Goal: Task Accomplishment & Management: Complete application form

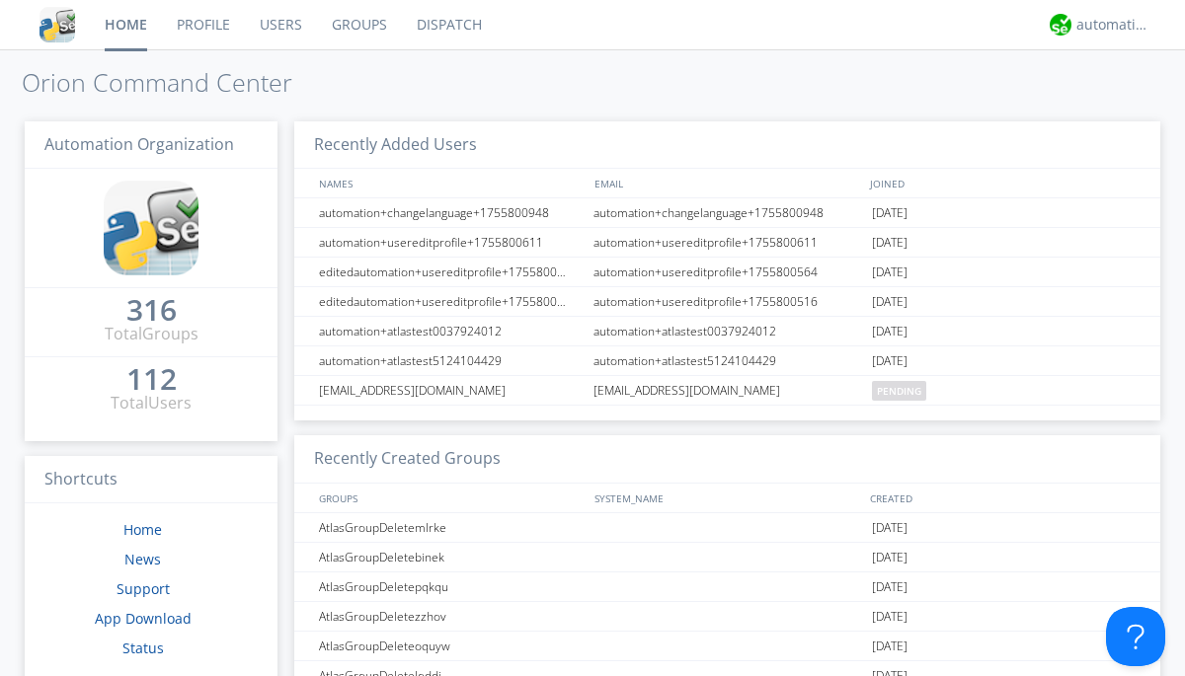
click at [279, 25] on link "Users" at bounding box center [281, 24] width 72 height 49
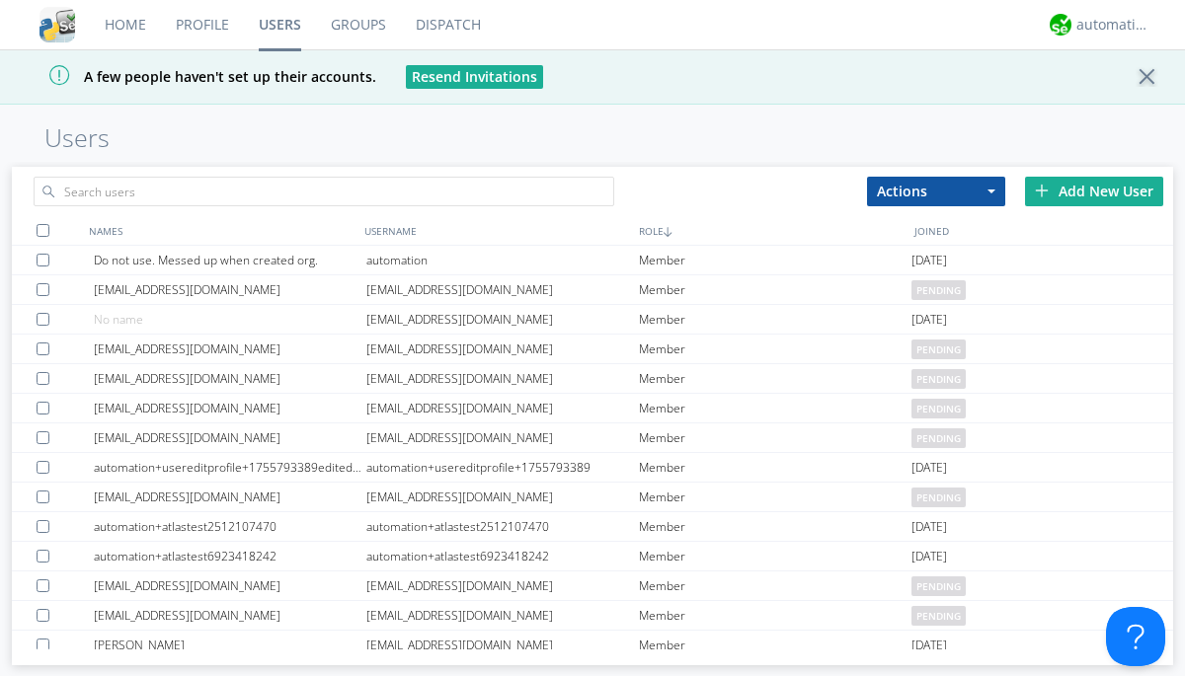
click at [1094, 191] on div "Add New User" at bounding box center [1094, 192] width 138 height 30
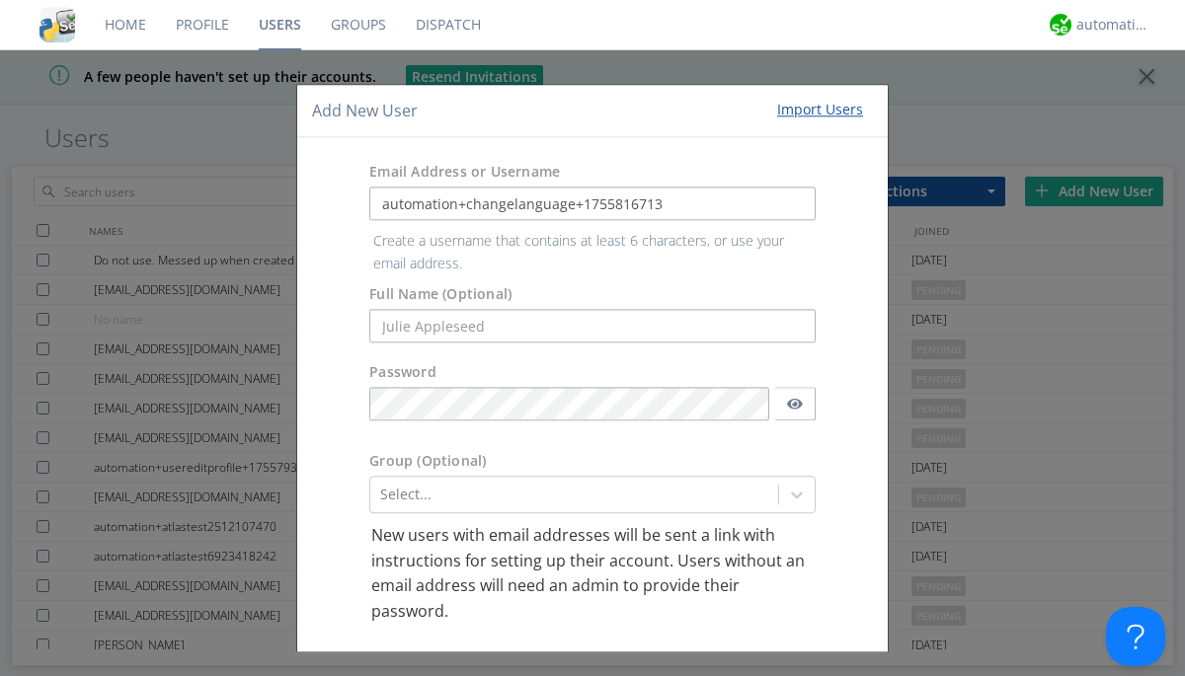
type input "automation+changelanguage+1755816713"
click at [717, 659] on button "Create User Account" at bounding box center [725, 674] width 168 height 30
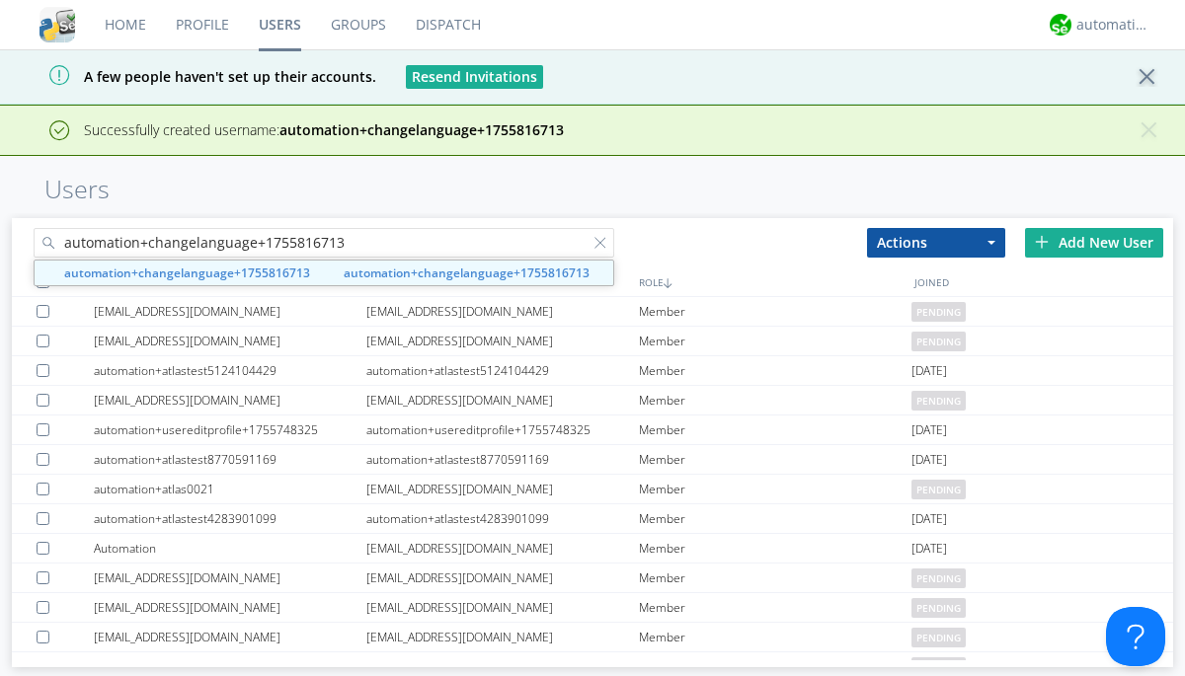
type input "automation+changelanguage+1755816713"
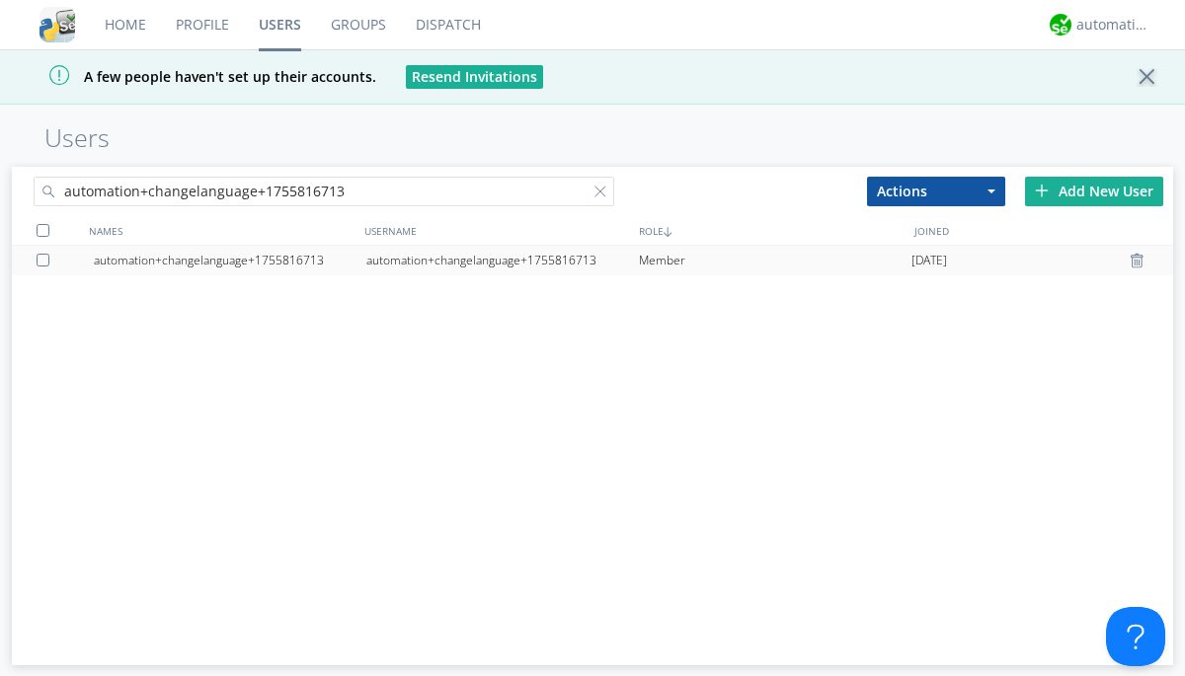
click at [502, 260] on div "automation+changelanguage+1755816713" at bounding box center [502, 261] width 272 height 30
